Goal: Task Accomplishment & Management: Use online tool/utility

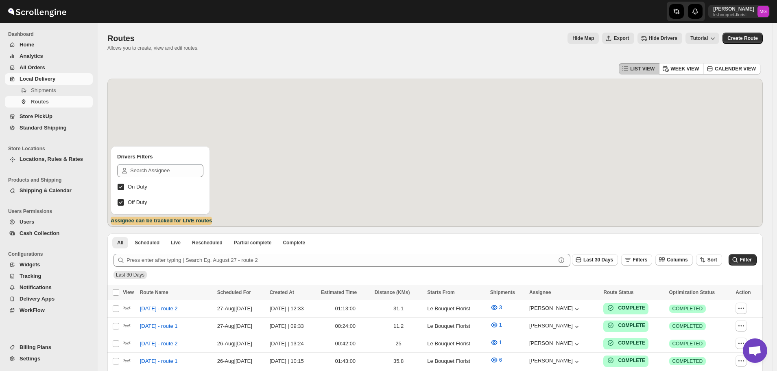
click at [31, 117] on span "Store PickUp" at bounding box center [36, 116] width 33 height 6
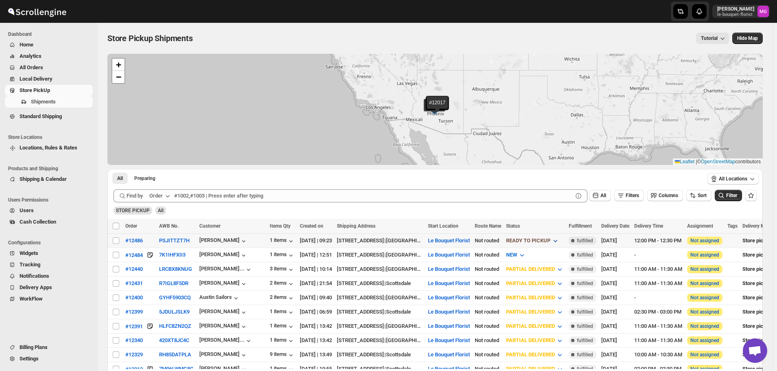
click at [550, 241] on span "READY TO PICKUP" at bounding box center [528, 240] width 44 height 6
click at [559, 310] on div "CUSTOMER PICKED UP" at bounding box center [564, 314] width 54 height 8
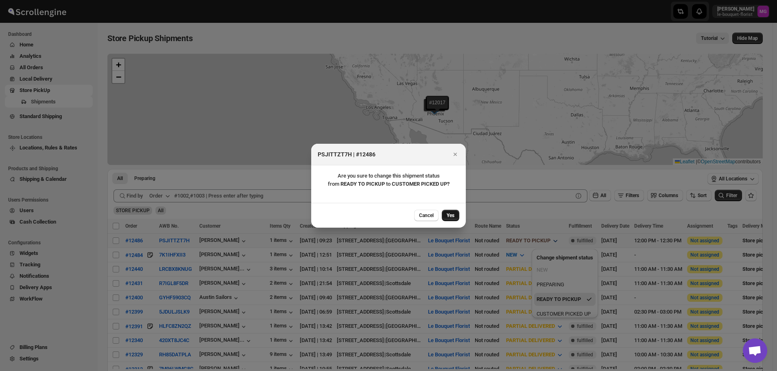
click at [445, 210] on button "Yes" at bounding box center [450, 215] width 17 height 11
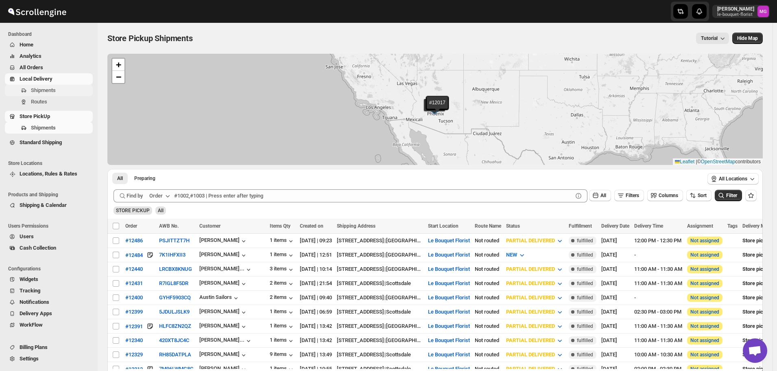
click at [34, 89] on span "Shipments" at bounding box center [43, 90] width 25 height 6
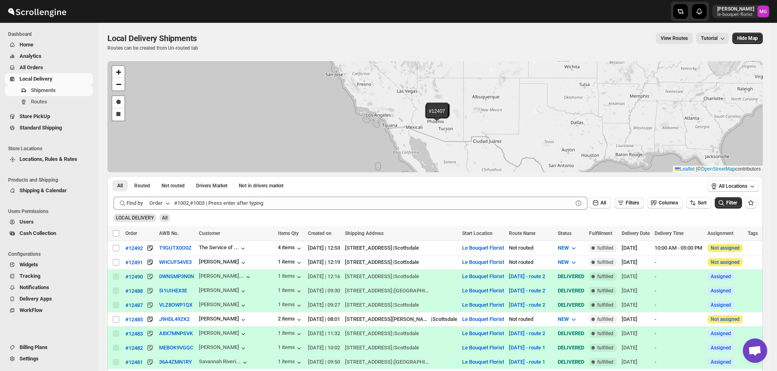
click at [633, 206] on button "Filters" at bounding box center [629, 202] width 30 height 11
click at [628, 231] on button "Add Filter" at bounding box center [632, 234] width 37 height 11
click at [583, 233] on span "Select" at bounding box center [584, 235] width 13 height 7
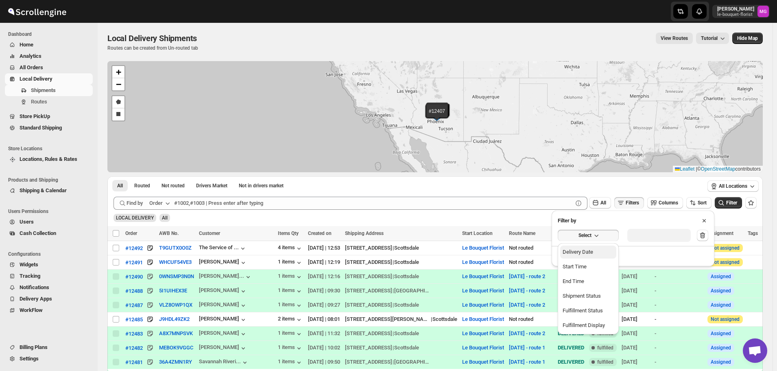
click at [571, 248] on div "Delivery Date" at bounding box center [578, 252] width 31 height 8
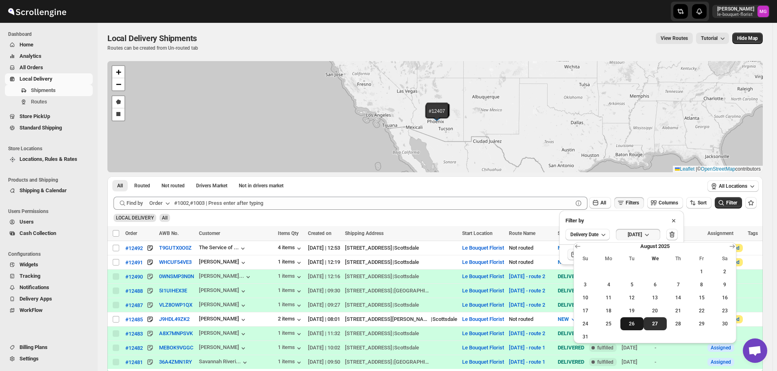
click at [639, 325] on span "26" at bounding box center [632, 323] width 17 height 7
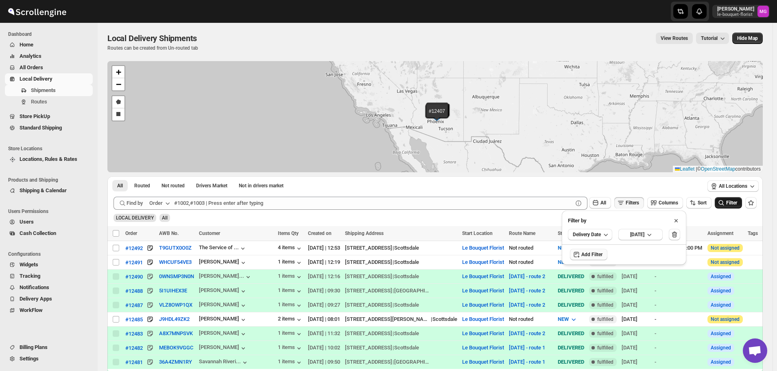
click at [732, 201] on span "Filter" at bounding box center [731, 203] width 11 height 6
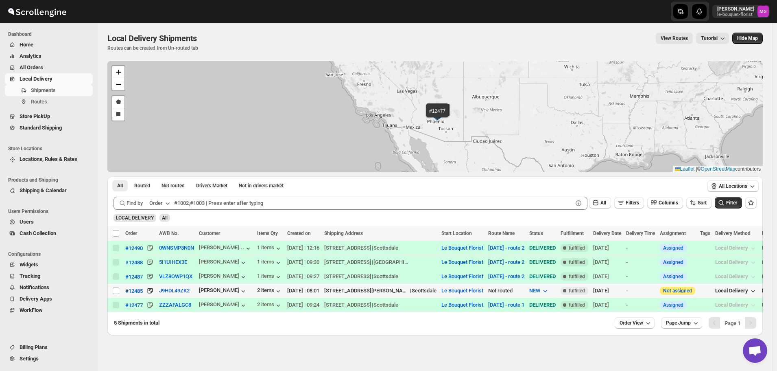
click at [120, 290] on div "Select shipment" at bounding box center [116, 290] width 8 height 7
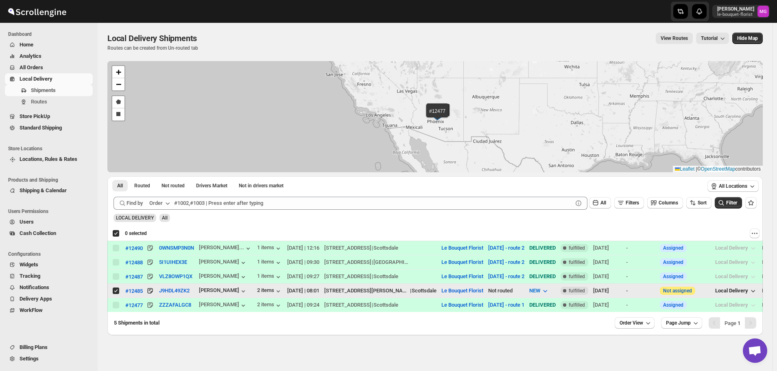
checkbox input "true"
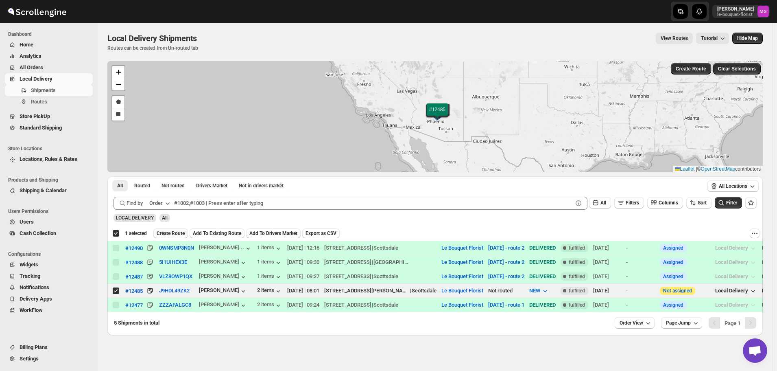
click at [179, 233] on span "Create Route" at bounding box center [171, 233] width 28 height 7
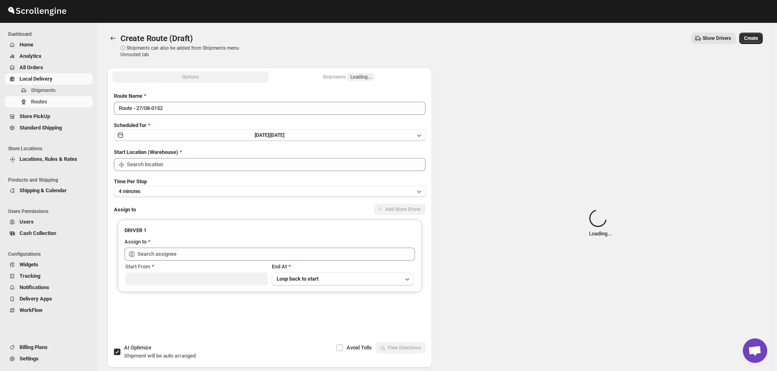
type input "Le Bouquet Florist"
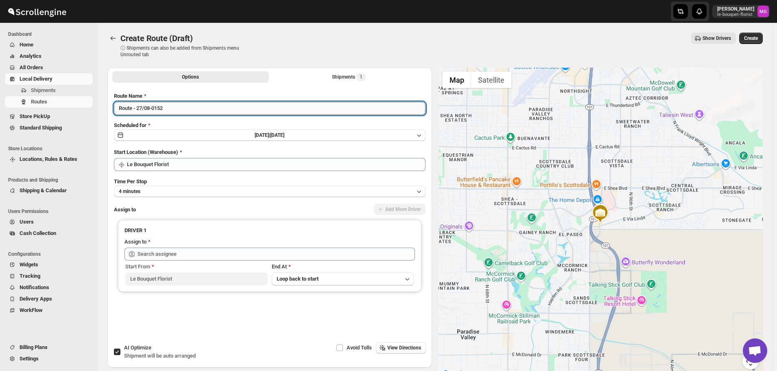
click at [190, 110] on input "Route - 27/08-0152" at bounding box center [270, 108] width 312 height 13
type input "u"
click at [157, 109] on input "[DATE] - late route" at bounding box center [270, 108] width 312 height 13
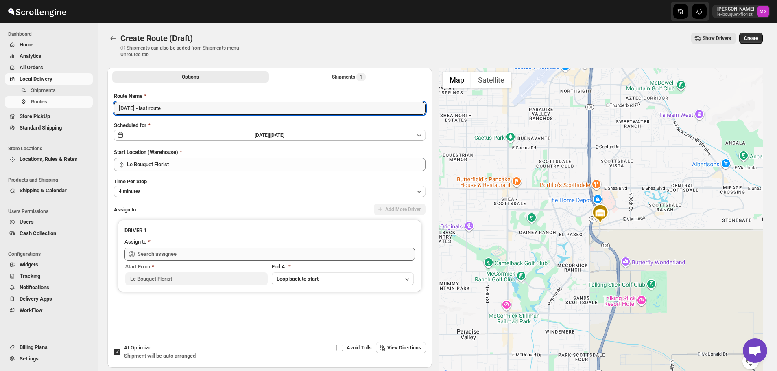
type input "[DATE] - last route"
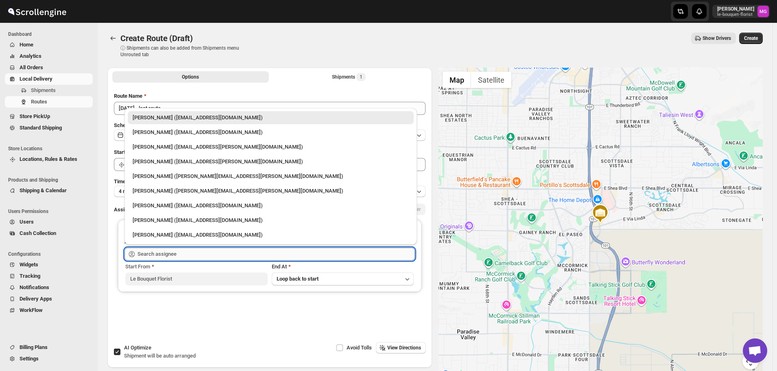
click at [172, 255] on input "text" at bounding box center [276, 253] width 277 height 13
click at [172, 144] on div "[PERSON_NAME] ([EMAIL_ADDRESS][PERSON_NAME][DOMAIN_NAME])" at bounding box center [271, 147] width 276 height 8
type input "[PERSON_NAME] ([EMAIL_ADDRESS][PERSON_NAME][DOMAIN_NAME])"
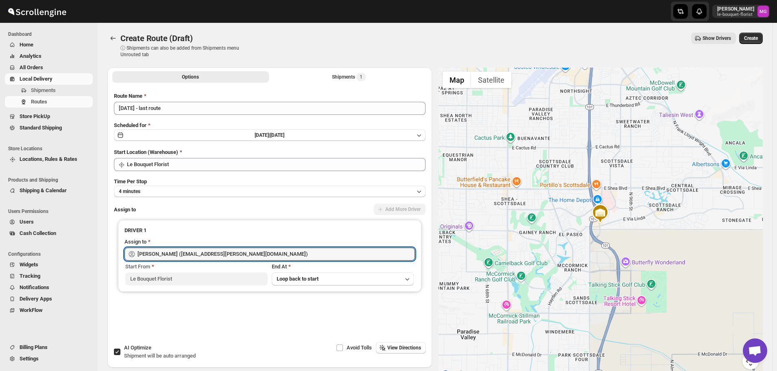
click at [137, 345] on span "AI Optimize" at bounding box center [137, 347] width 27 height 6
click at [120, 348] on input "AI Optimize Shipment will be auto arranged" at bounding box center [117, 351] width 7 height 7
checkbox input "false"
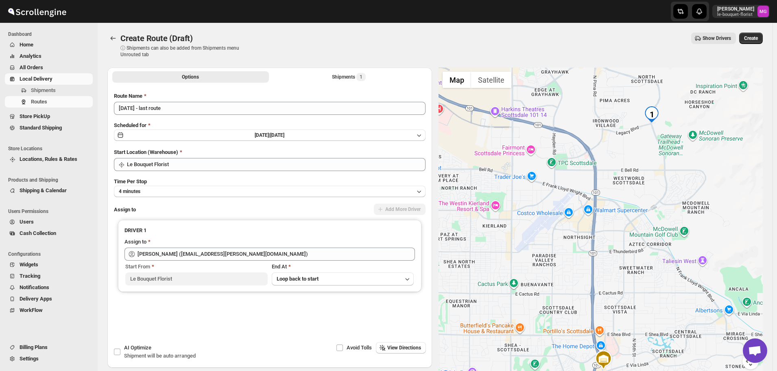
drag, startPoint x: 717, startPoint y: 280, endPoint x: 731, endPoint y: 204, distance: 76.9
click at [717, 280] on div at bounding box center [601, 223] width 325 height 311
click at [755, 35] on button "Create" at bounding box center [751, 38] width 24 height 11
